Goal: Information Seeking & Learning: Learn about a topic

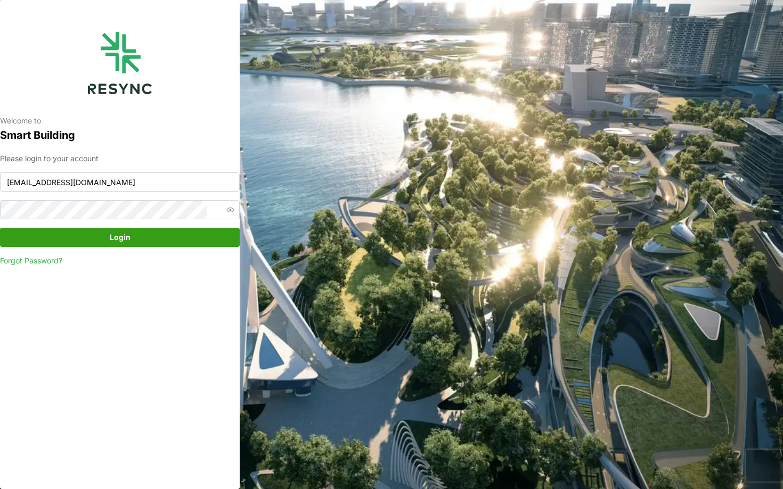
click at [202, 239] on span "Login" at bounding box center [119, 237] width 219 height 18
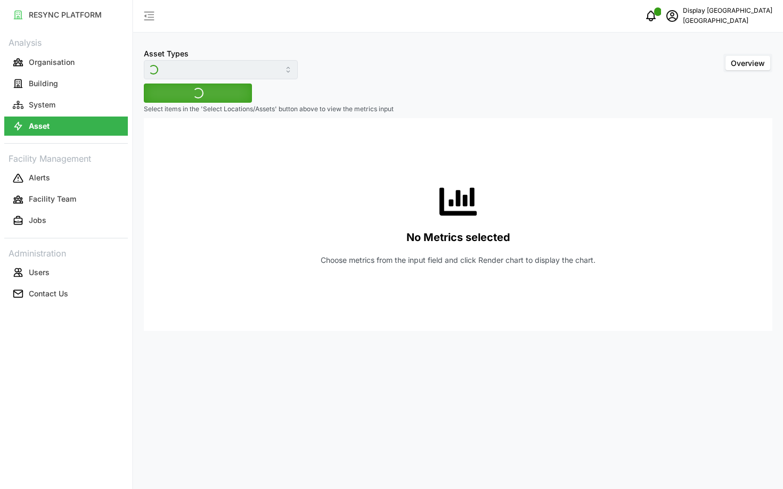
type input "Air Handling Unit"
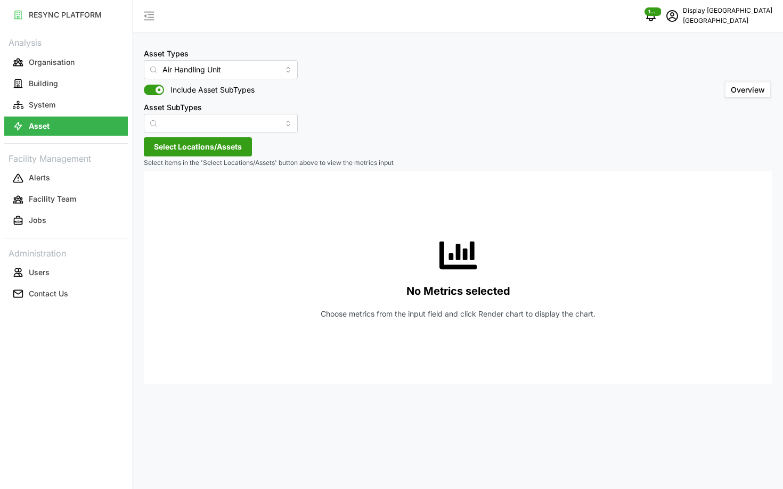
click at [200, 148] on span "Select Locations/Assets" at bounding box center [198, 147] width 88 height 18
click at [172, 197] on span "Select Office Tower" at bounding box center [170, 195] width 7 height 7
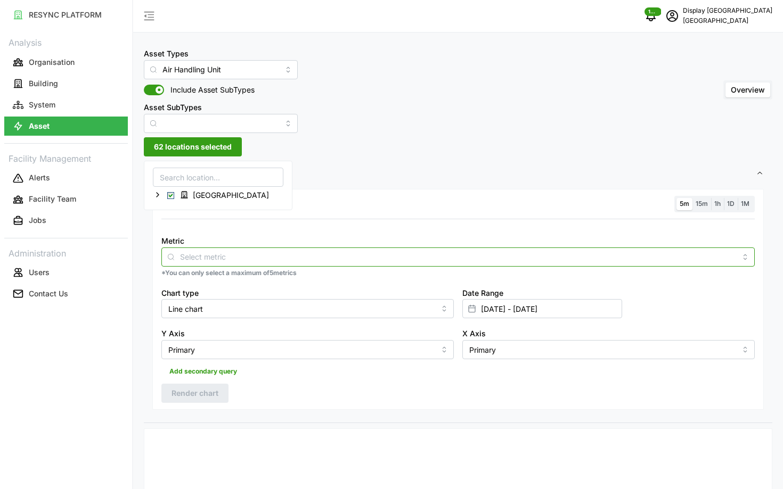
click at [277, 263] on div at bounding box center [457, 257] width 593 height 19
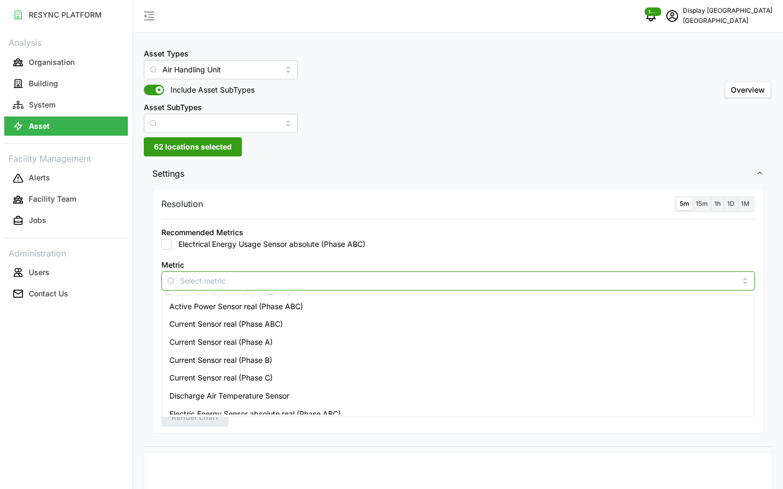
click at [315, 305] on div "Active Power Sensor real (Phase ABC)" at bounding box center [458, 307] width 588 height 18
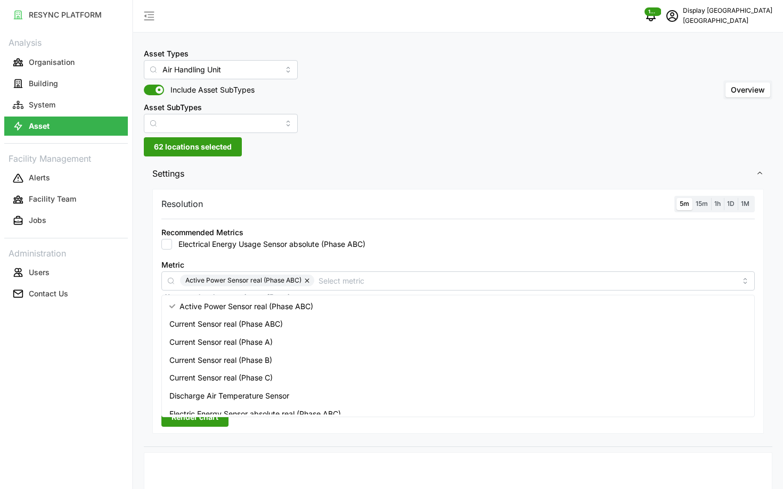
click at [668, 236] on div "Recommended Metrics Electrical Energy Usage Sensor absolute (Phase ABC)" at bounding box center [457, 238] width 593 height 24
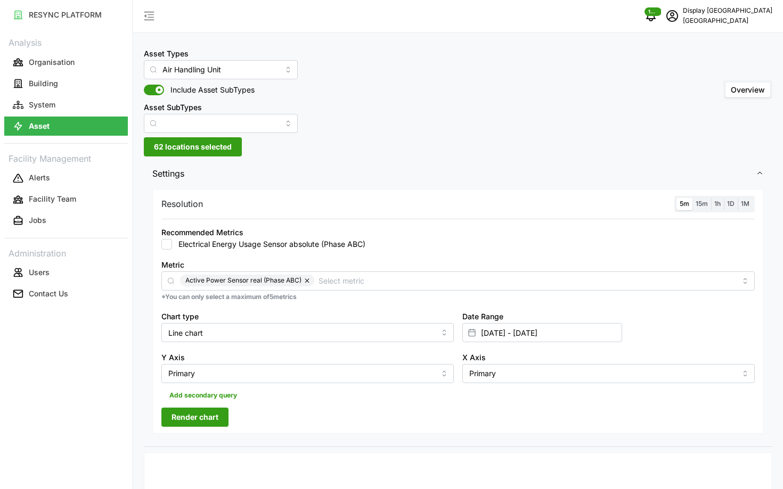
click at [556, 354] on div "X Axis Primary" at bounding box center [608, 367] width 292 height 32
click at [553, 343] on div "Date Range 10 Sep 2025 - 11 Sep 2025" at bounding box center [608, 326] width 301 height 41
click at [203, 419] on span "Render chart" at bounding box center [194, 417] width 47 height 18
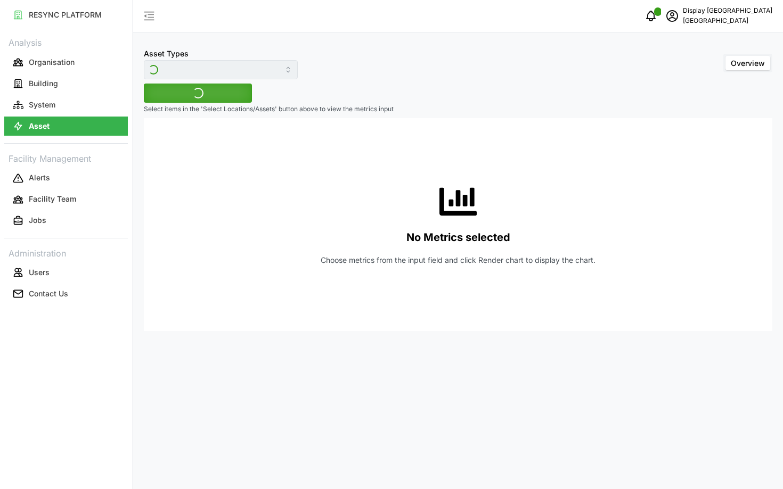
type input "Air Handling Unit"
